Goal: Task Accomplishment & Management: Manage account settings

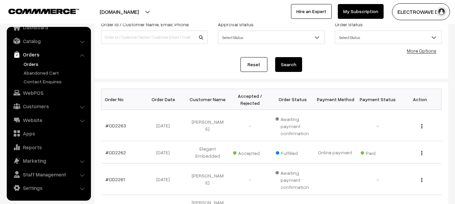
scroll to position [34, 0]
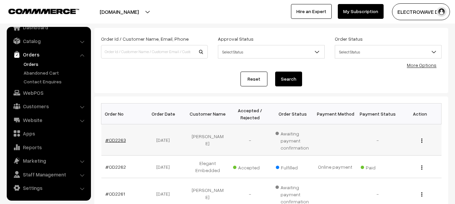
click at [114, 141] on link "#OD2263" at bounding box center [115, 140] width 21 height 6
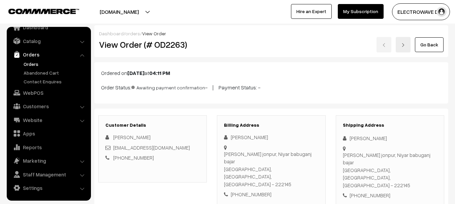
click at [27, 65] on link "Orders" at bounding box center [55, 64] width 67 height 7
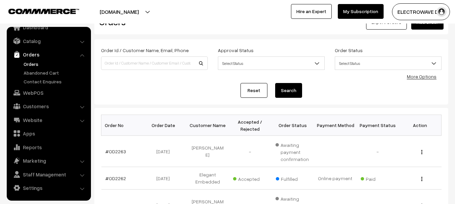
scroll to position [34, 0]
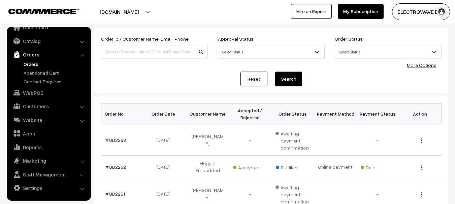
click at [140, 60] on div "Order Id / Customer Name, Email, Phone" at bounding box center [154, 49] width 117 height 28
click at [143, 56] on input at bounding box center [154, 51] width 107 height 13
type input "OD2051"
click at [275, 72] on button "Search" at bounding box center [288, 79] width 27 height 15
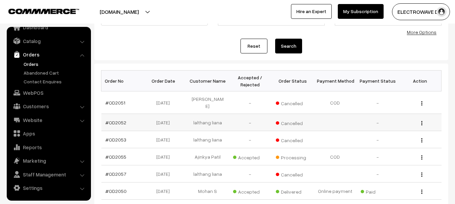
scroll to position [67, 0]
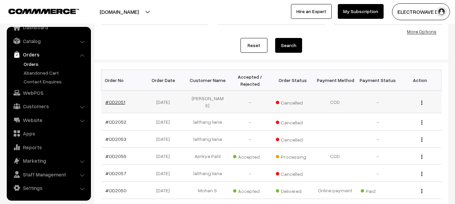
click at [113, 100] on link "#OD2051" at bounding box center [115, 102] width 20 height 6
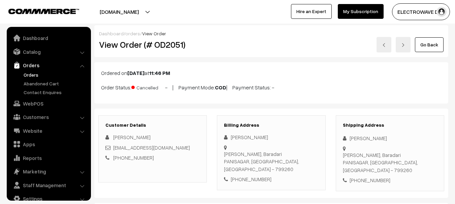
scroll to position [11, 0]
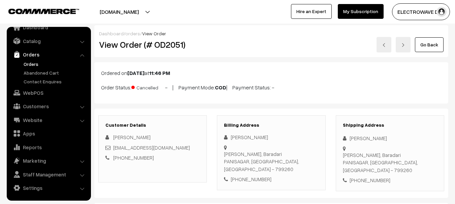
click at [360, 177] on div "[PHONE_NUMBER]" at bounding box center [390, 181] width 94 height 8
copy div "7005271936"
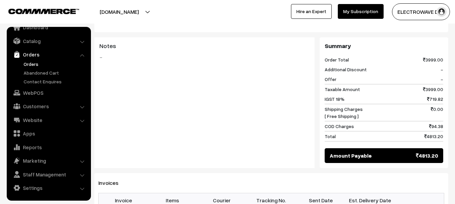
scroll to position [269, 0]
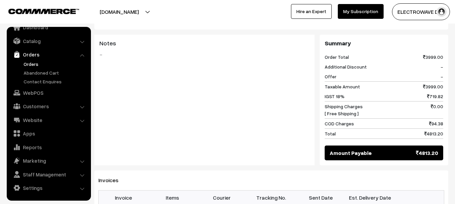
click at [31, 63] on link "Orders" at bounding box center [55, 64] width 67 height 7
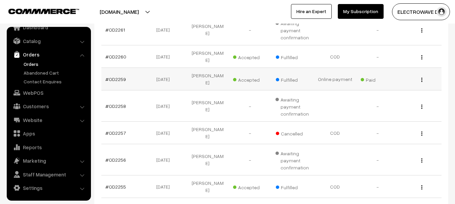
scroll to position [236, 0]
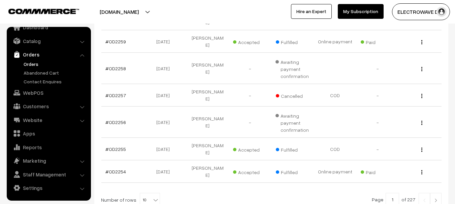
click at [25, 64] on link "Orders" at bounding box center [55, 64] width 67 height 7
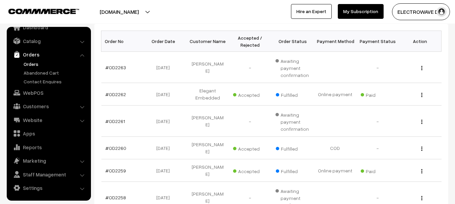
scroll to position [34, 0]
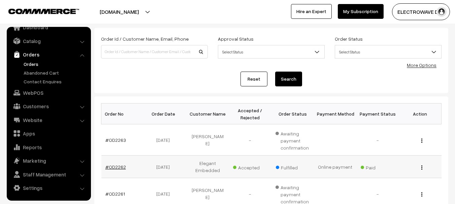
click at [113, 165] on link "#OD2262" at bounding box center [115, 167] width 21 height 6
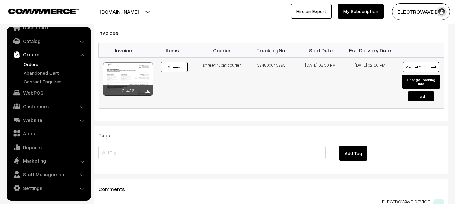
scroll to position [429, 0]
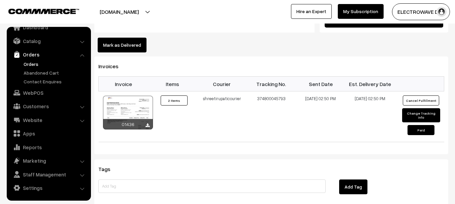
click at [32, 63] on link "Orders" at bounding box center [55, 64] width 67 height 7
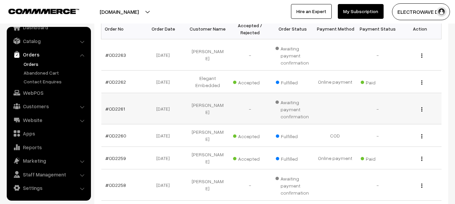
scroll to position [135, 0]
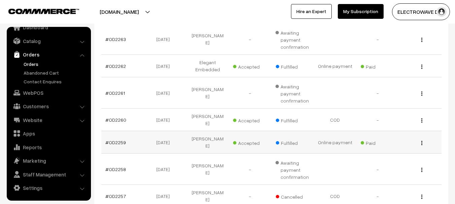
click at [116, 138] on td "#OD2259" at bounding box center [122, 142] width 42 height 23
click at [121, 140] on link "#OD2259" at bounding box center [115, 143] width 21 height 6
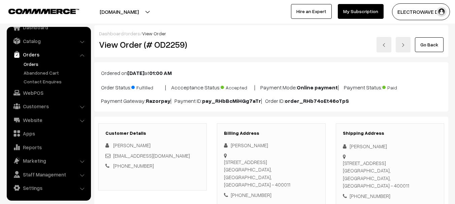
click at [29, 61] on link "Orders" at bounding box center [55, 64] width 67 height 7
